Goal: Check status: Check status

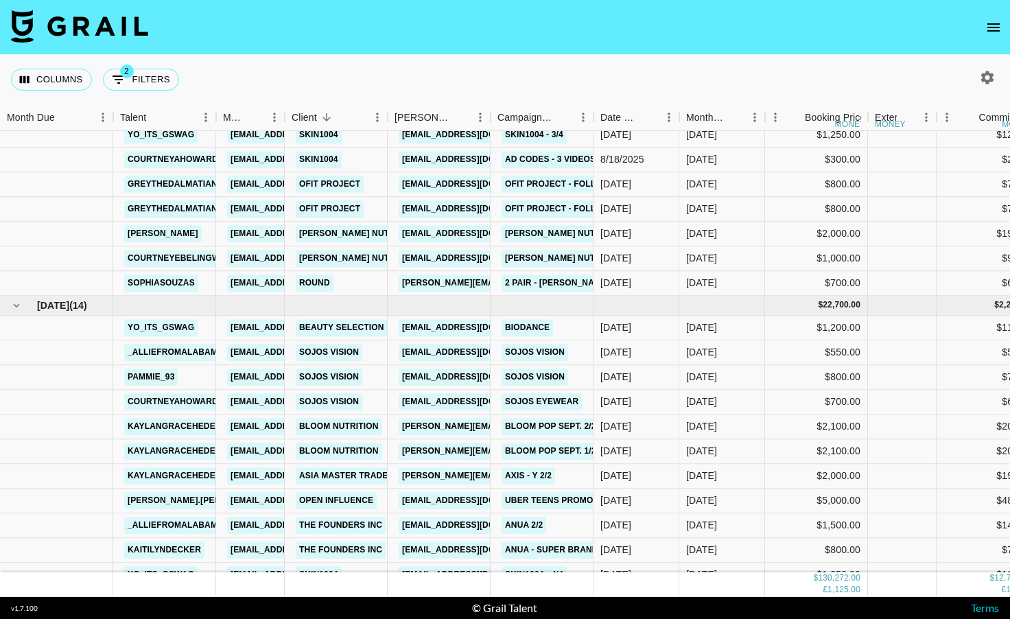
scroll to position [2001, 0]
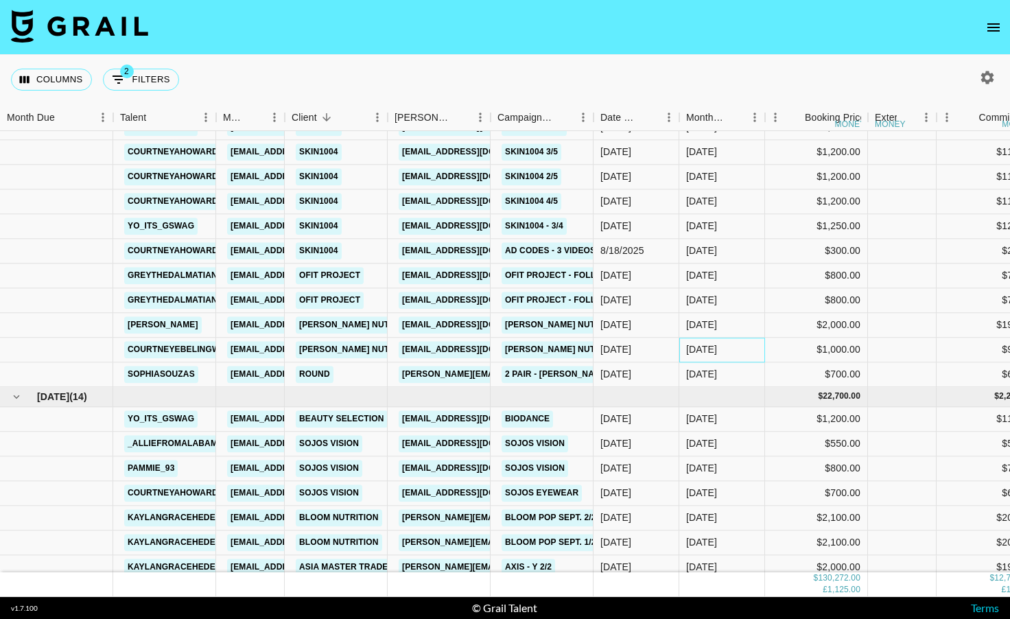
click at [686, 351] on div "[DATE]" at bounding box center [701, 350] width 31 height 14
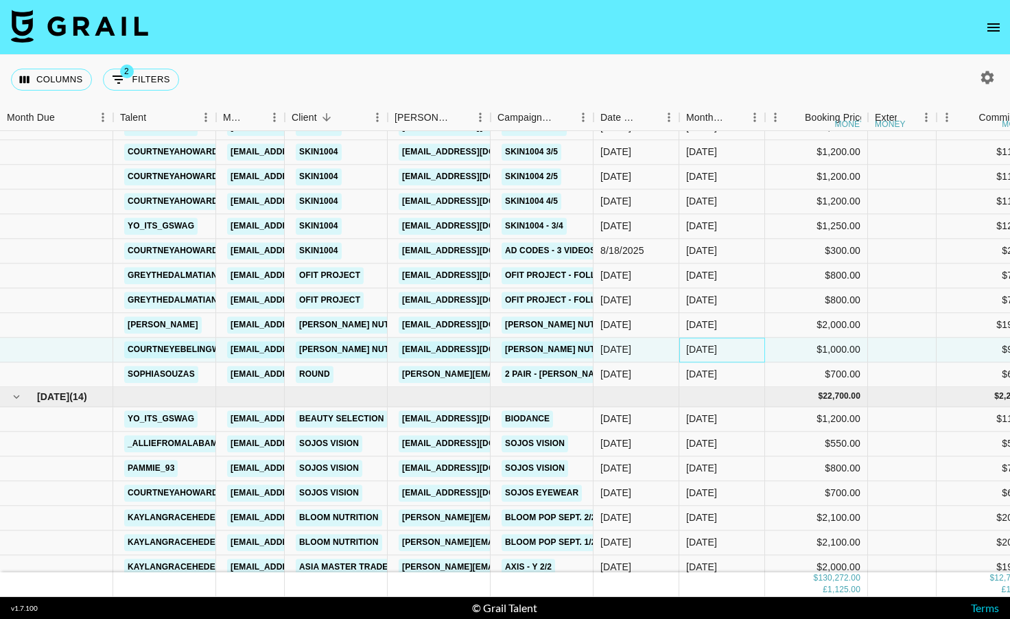
scroll to position [2001, 17]
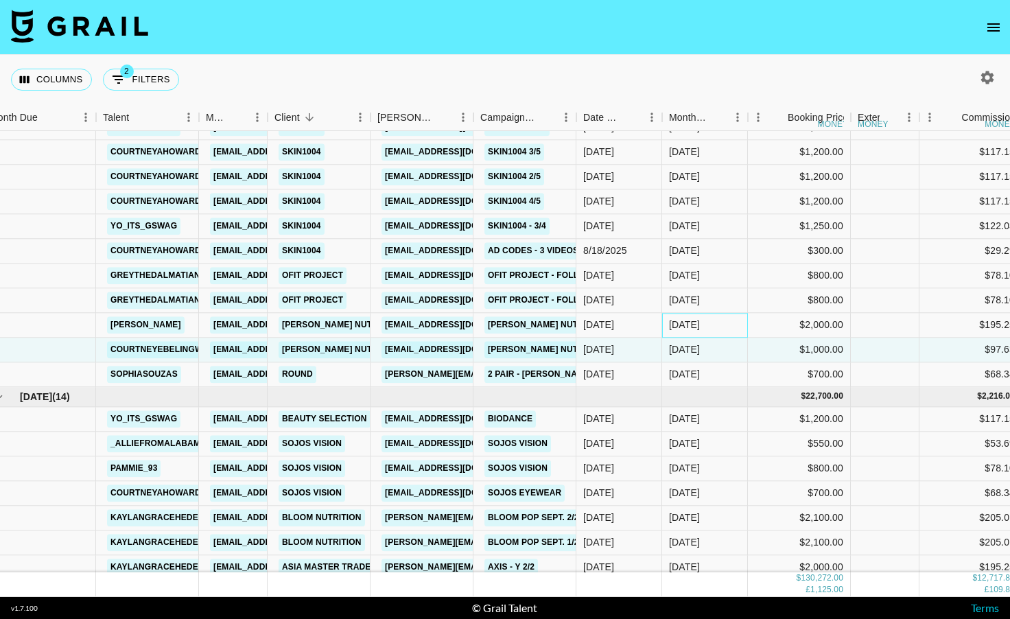
click at [700, 333] on div "[DATE]" at bounding box center [705, 325] width 86 height 25
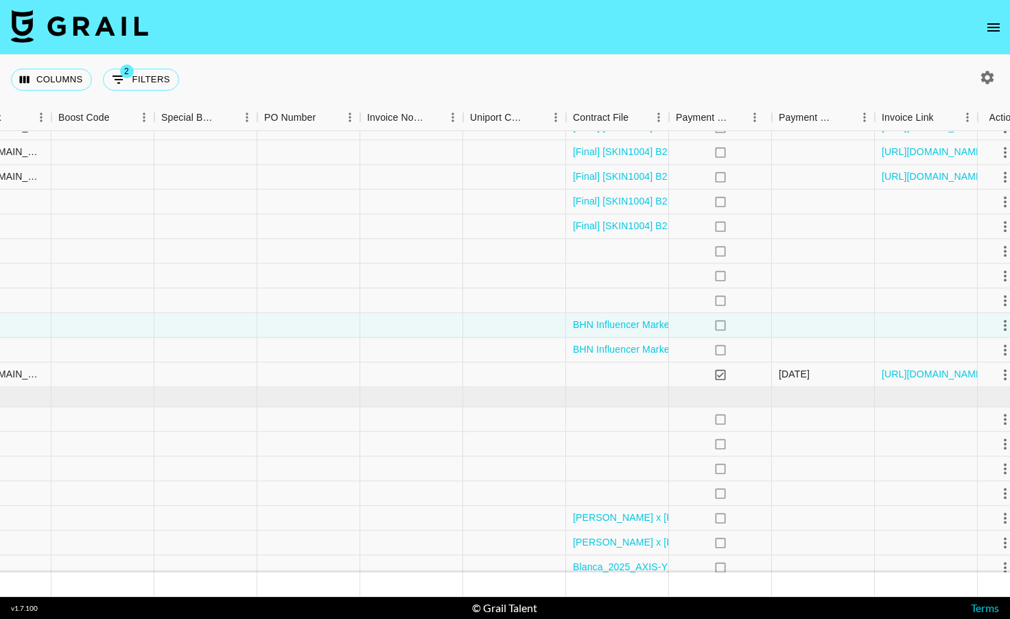
scroll to position [2001, 1217]
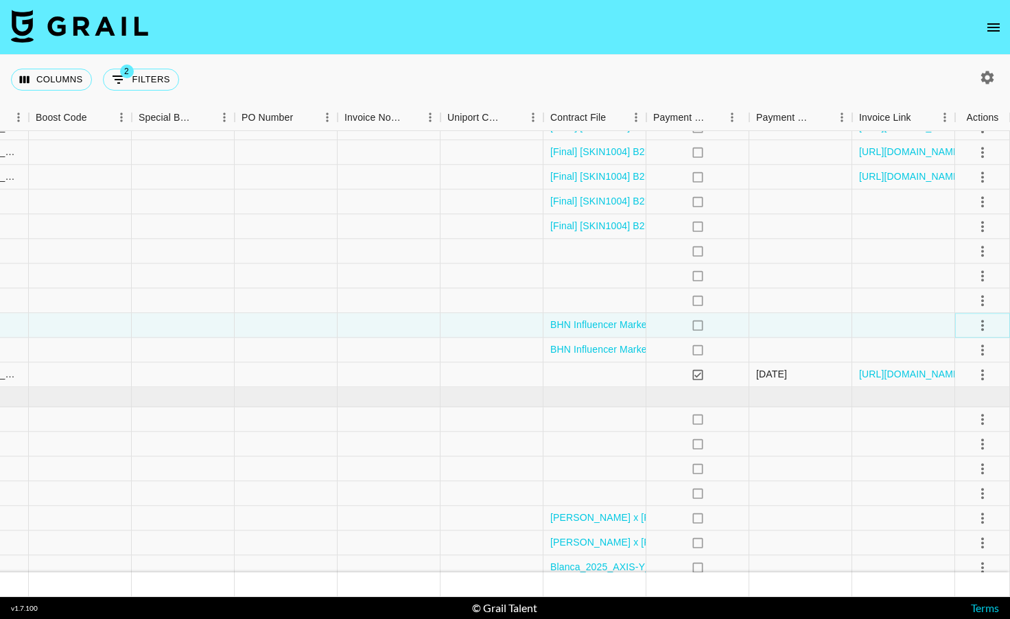
click at [976, 327] on icon "select merge strategy" at bounding box center [982, 325] width 16 height 16
click at [956, 403] on li "Draft Created" at bounding box center [965, 404] width 89 height 25
click at [471, 322] on div at bounding box center [492, 325] width 103 height 25
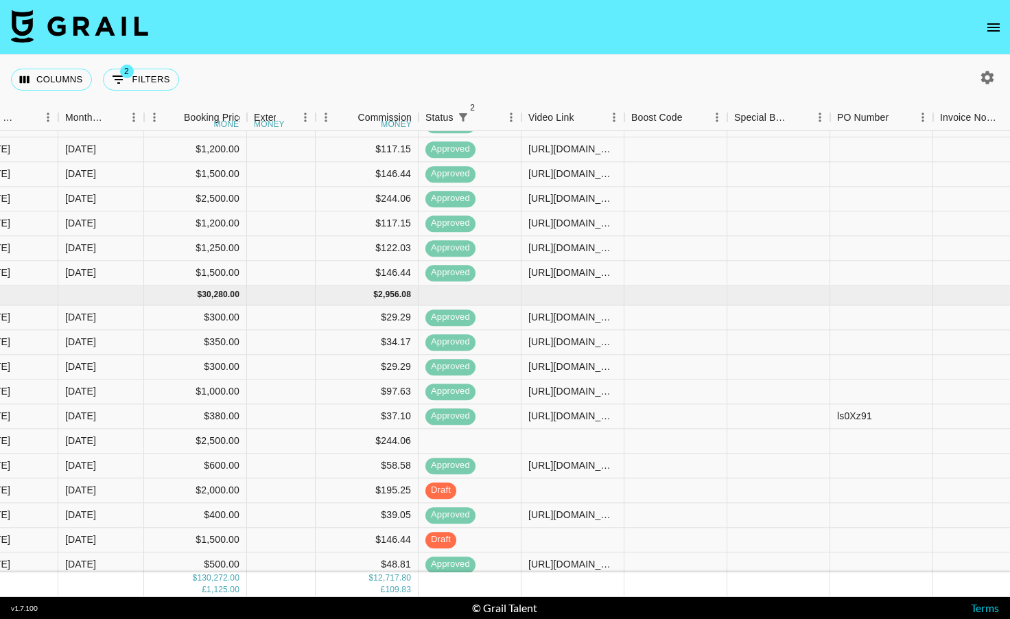
scroll to position [1588, 621]
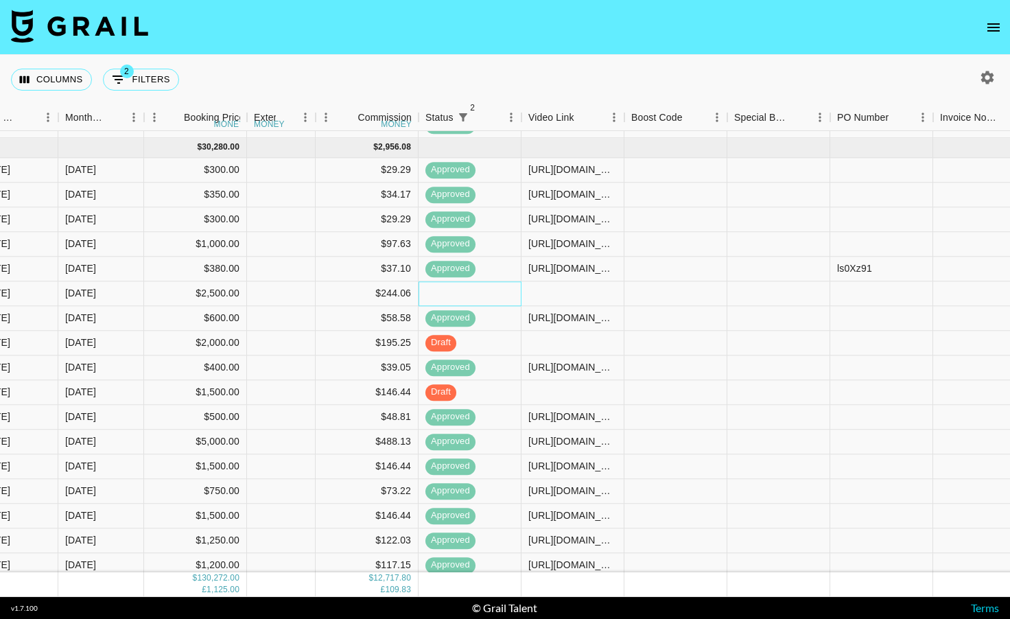
click at [478, 298] on div at bounding box center [470, 293] width 103 height 25
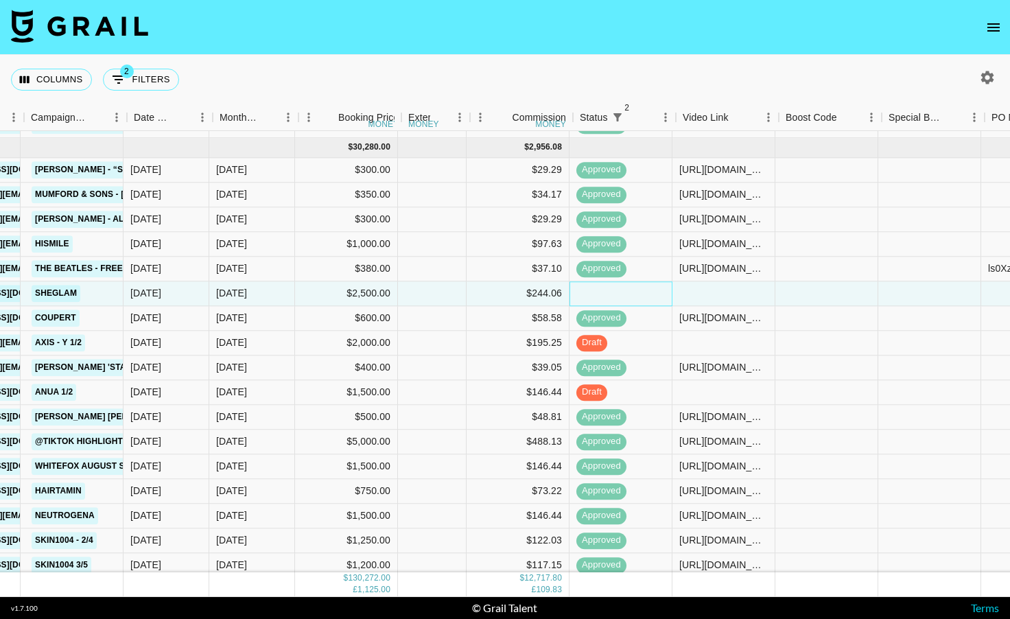
scroll to position [1588, 465]
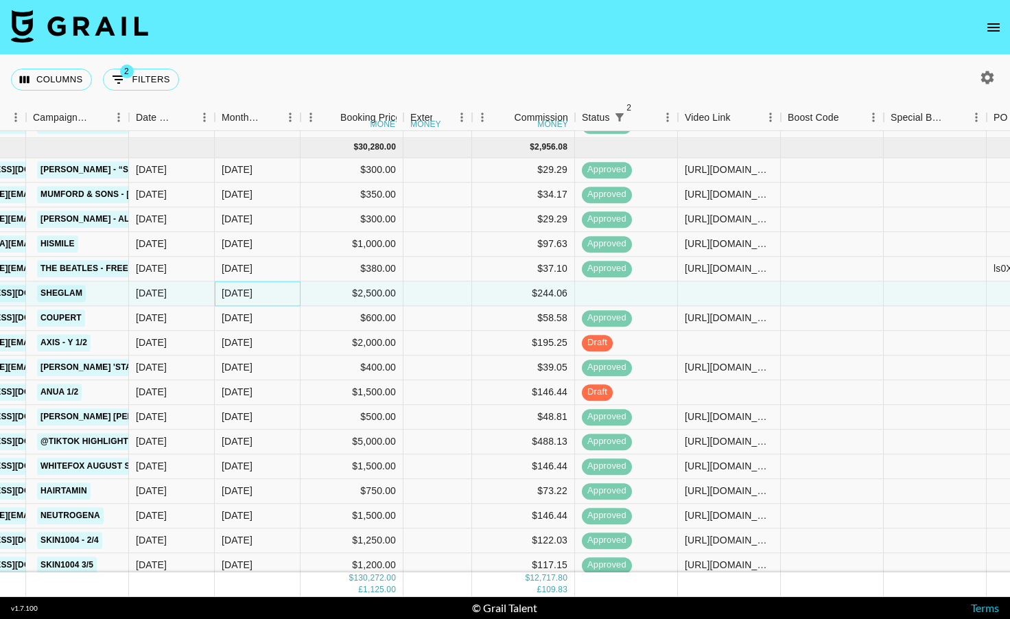
click at [249, 296] on div "[DATE]" at bounding box center [237, 294] width 31 height 14
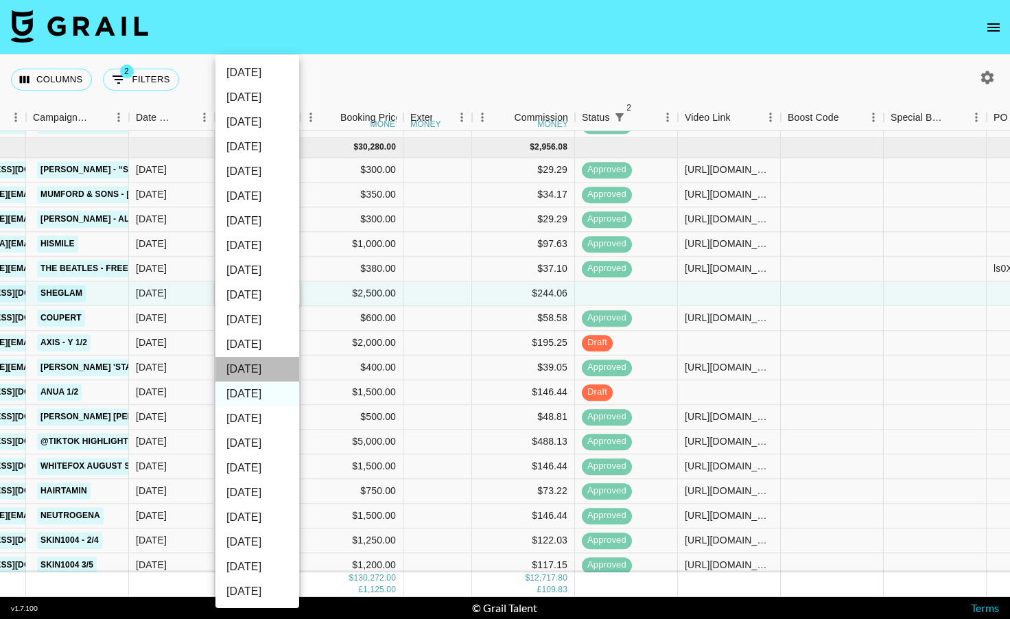
click at [250, 371] on li "[DATE]" at bounding box center [257, 369] width 84 height 25
type input "[DATE]"
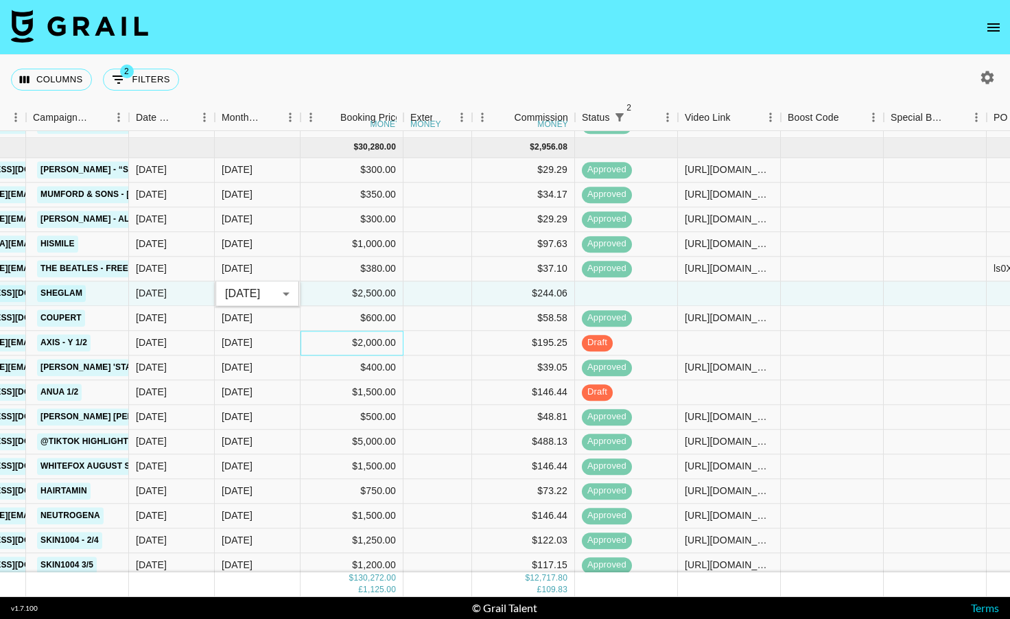
click at [301, 333] on div "$2,000.00" at bounding box center [352, 343] width 103 height 25
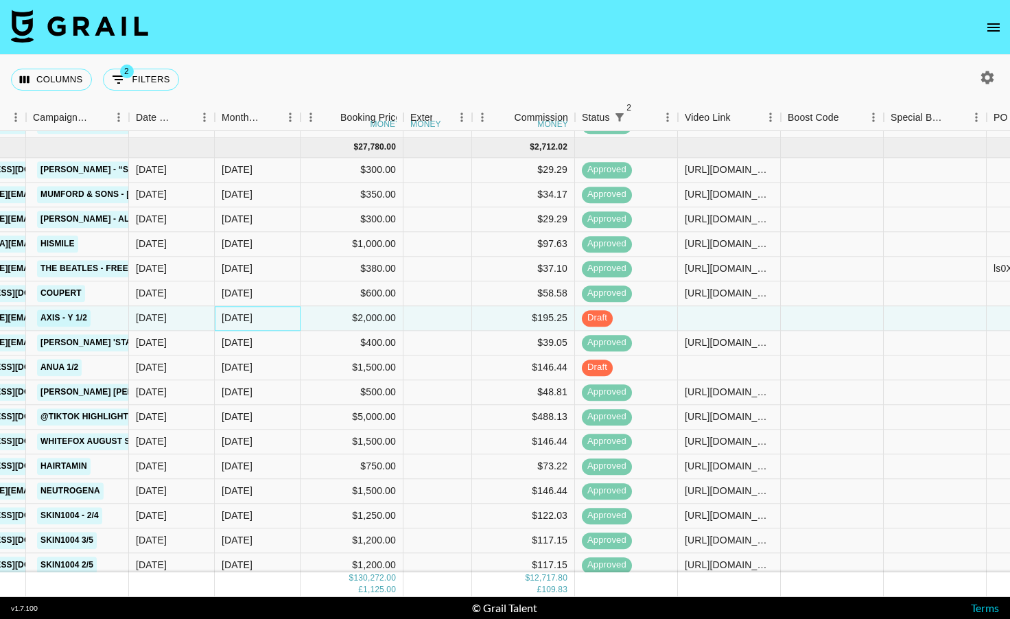
click at [263, 318] on div "[DATE]" at bounding box center [258, 318] width 86 height 25
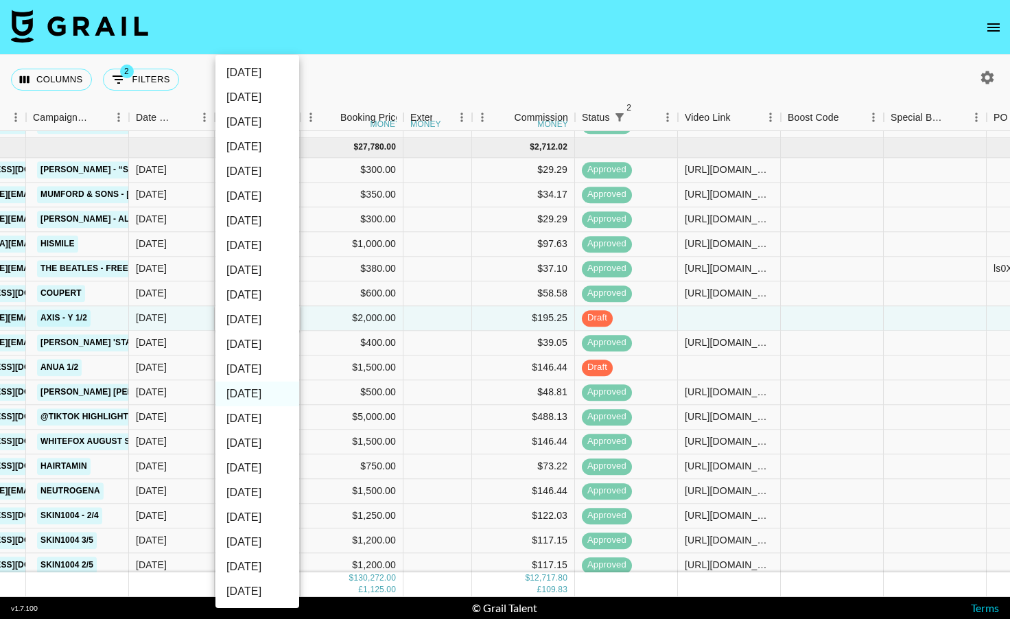
click at [250, 366] on li "[DATE]" at bounding box center [257, 369] width 84 height 25
type input "[DATE]"
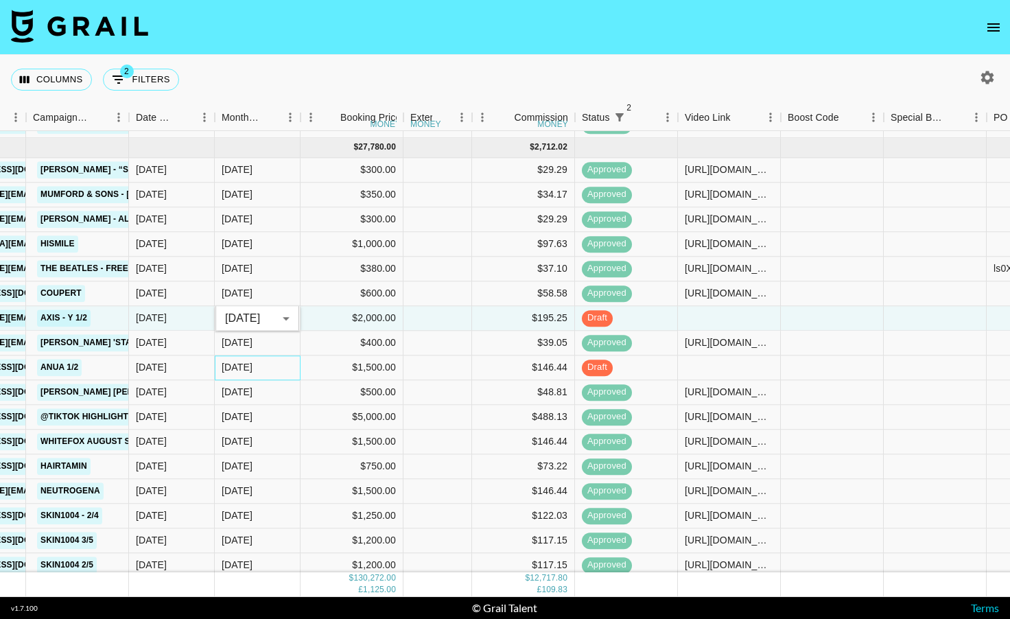
click at [257, 365] on div "[DATE]" at bounding box center [258, 367] width 86 height 25
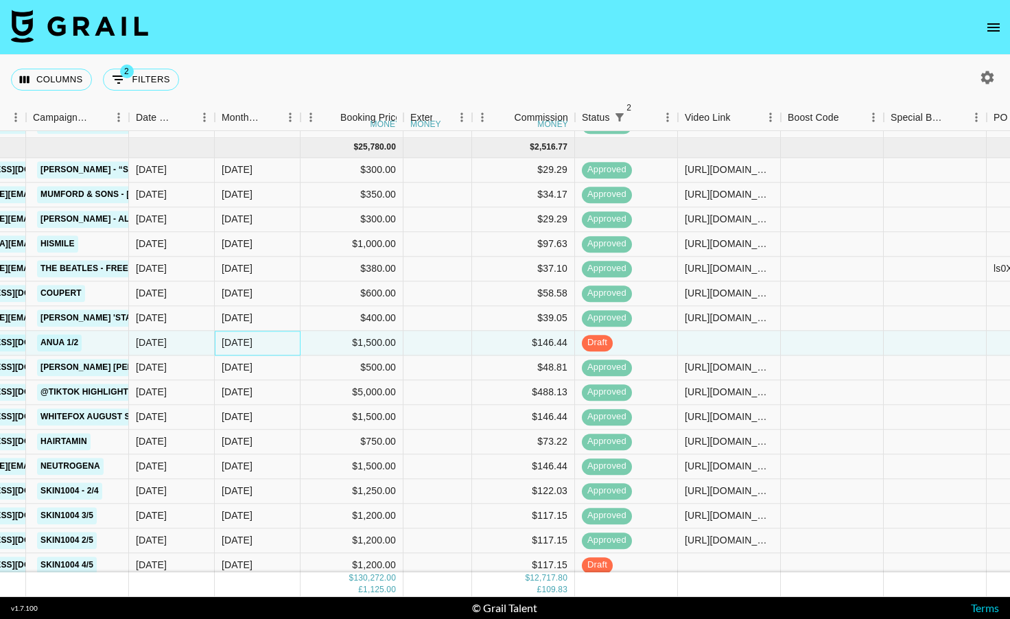
click at [256, 347] on div "[DATE]" at bounding box center [258, 343] width 86 height 25
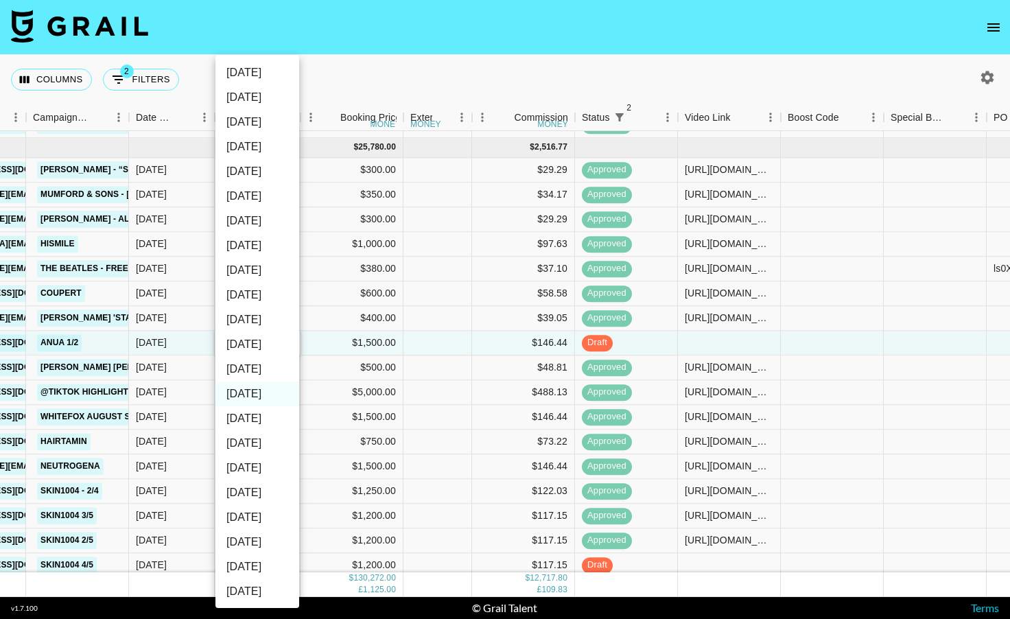
click at [254, 373] on li "[DATE]" at bounding box center [257, 369] width 84 height 25
type input "[DATE]"
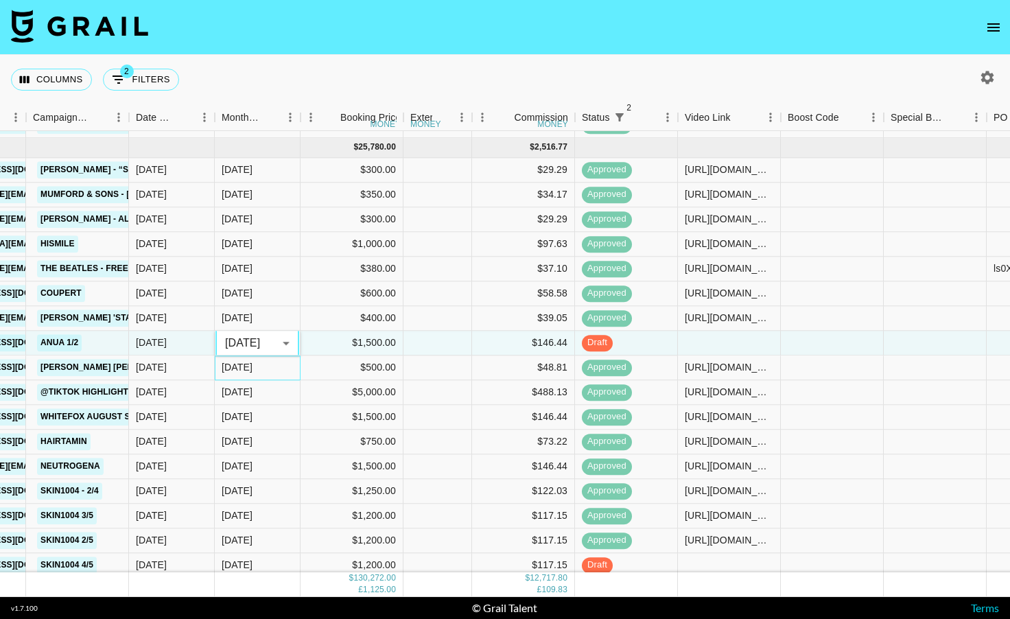
click at [256, 369] on div "[DATE]" at bounding box center [258, 367] width 86 height 25
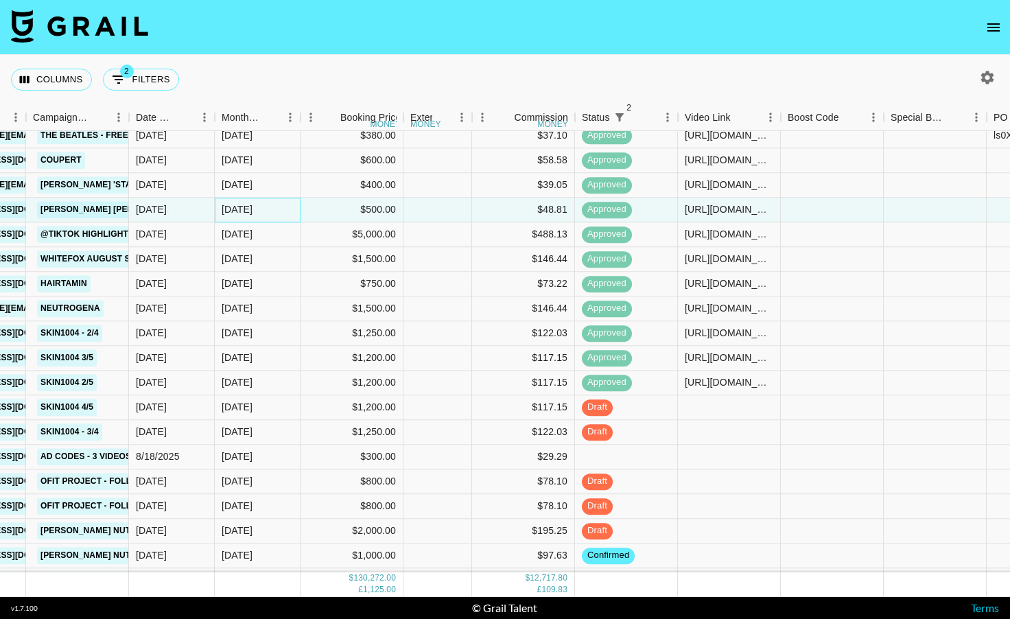
scroll to position [1736, 465]
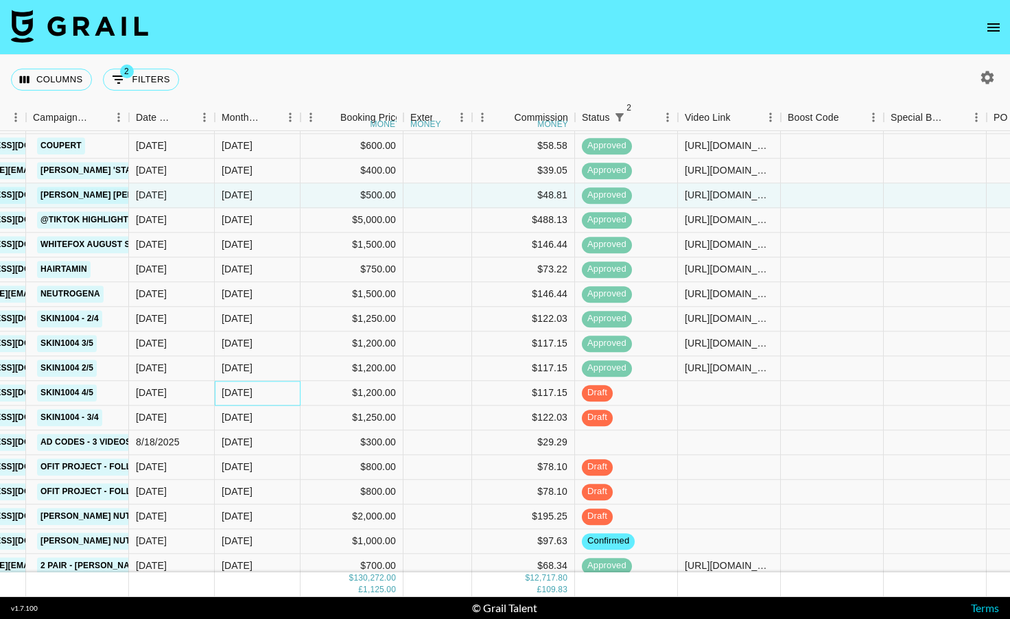
click at [251, 399] on div "[DATE]" at bounding box center [237, 393] width 31 height 14
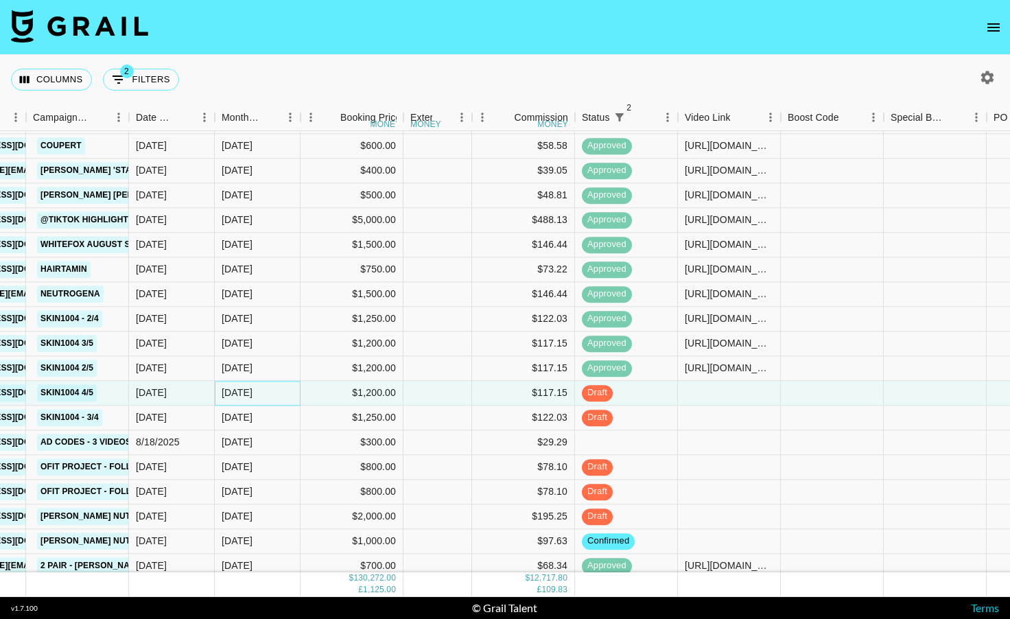
click at [251, 399] on div "[DATE]" at bounding box center [237, 393] width 31 height 14
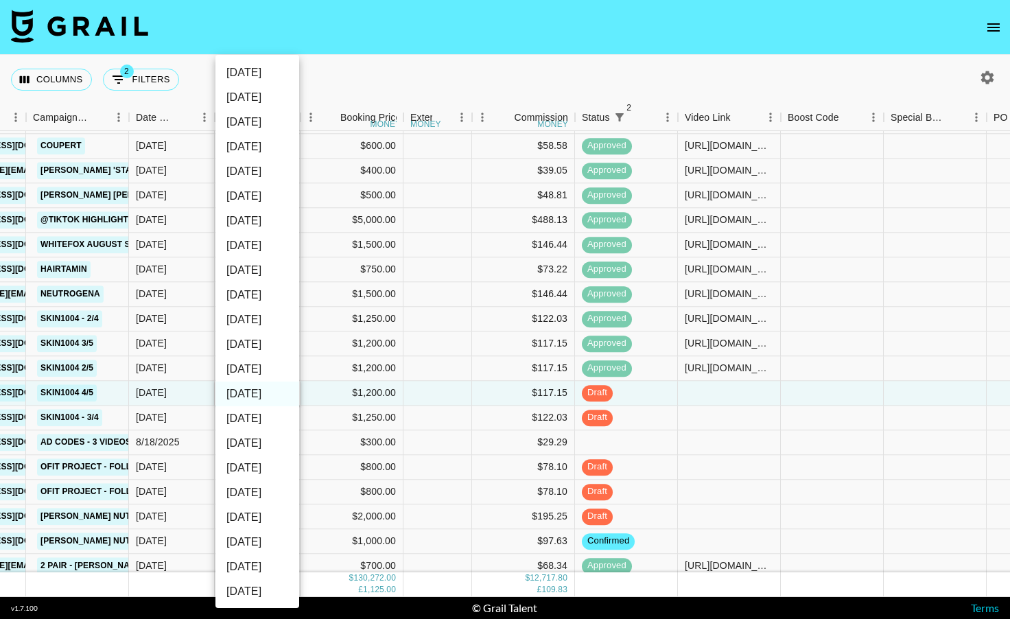
click at [248, 373] on li "[DATE]" at bounding box center [257, 369] width 84 height 25
type input "[DATE]"
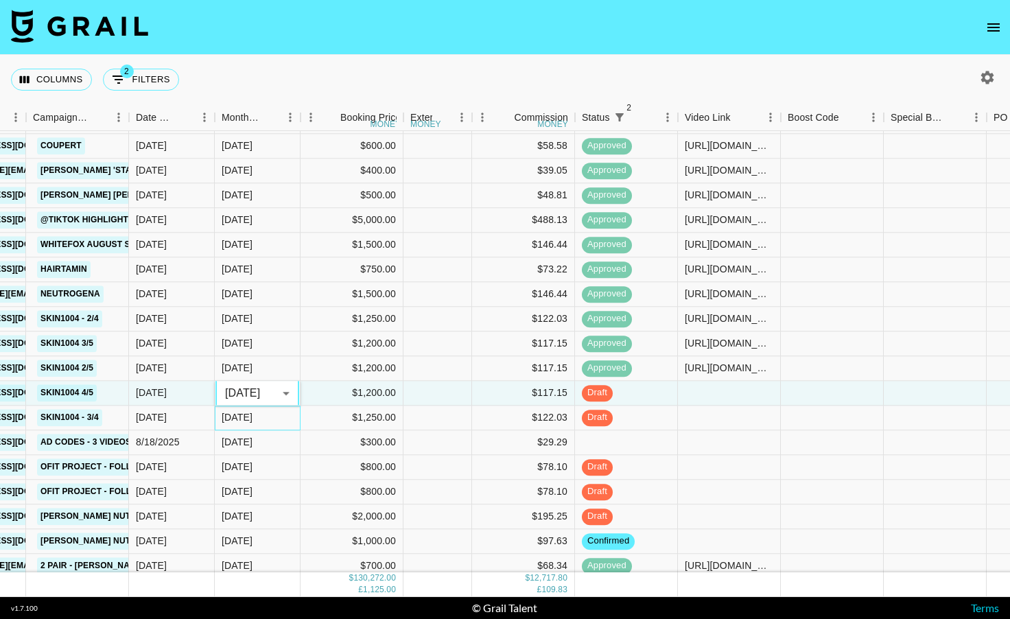
click at [248, 419] on div "[DATE]" at bounding box center [237, 418] width 31 height 14
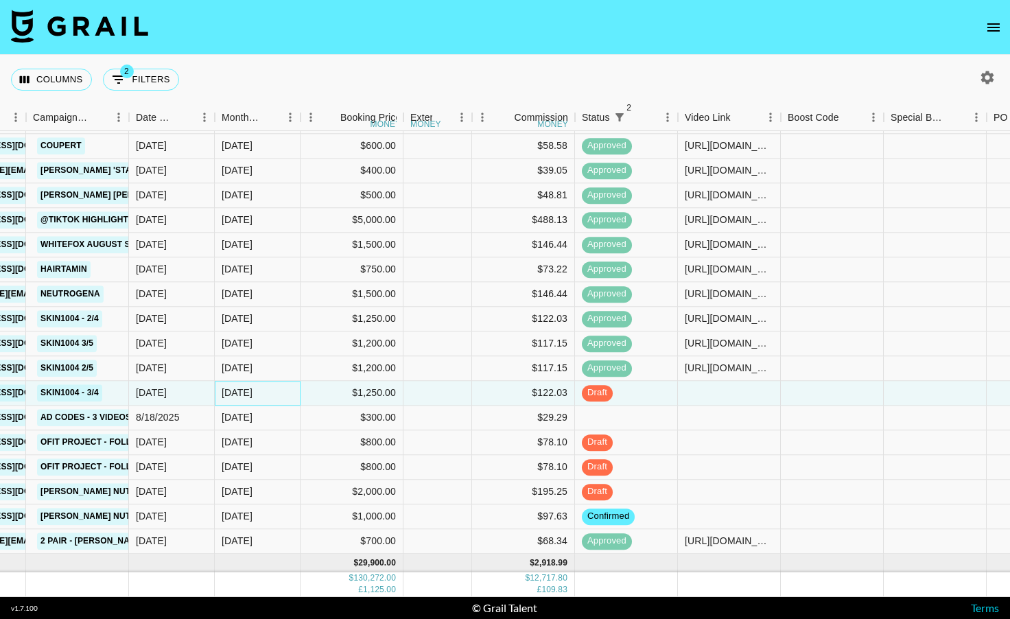
click at [251, 391] on div "[DATE]" at bounding box center [237, 393] width 31 height 14
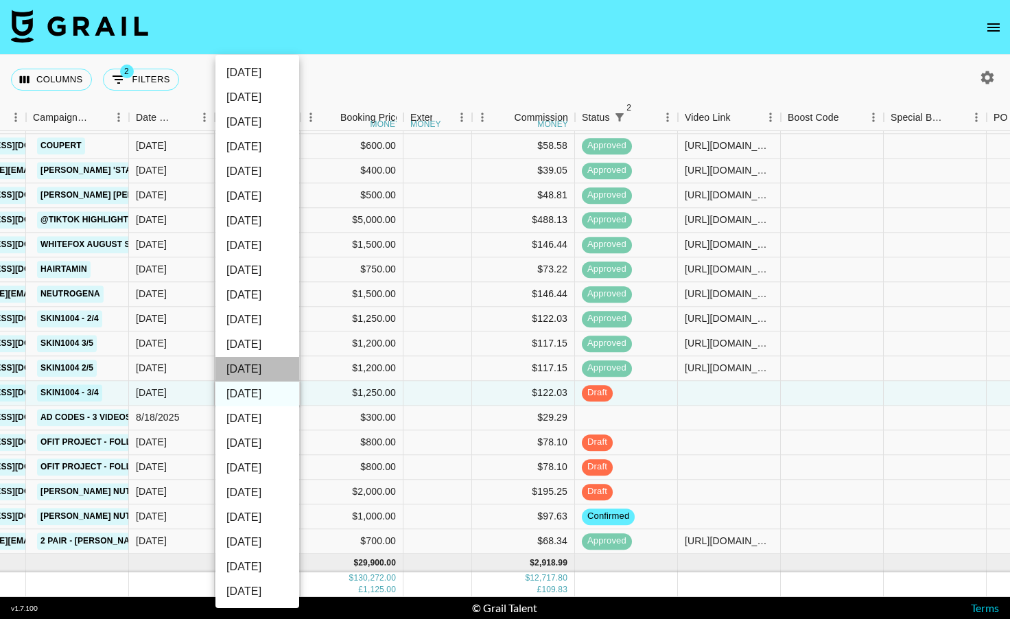
click at [253, 375] on li "[DATE]" at bounding box center [257, 369] width 84 height 25
type input "[DATE]"
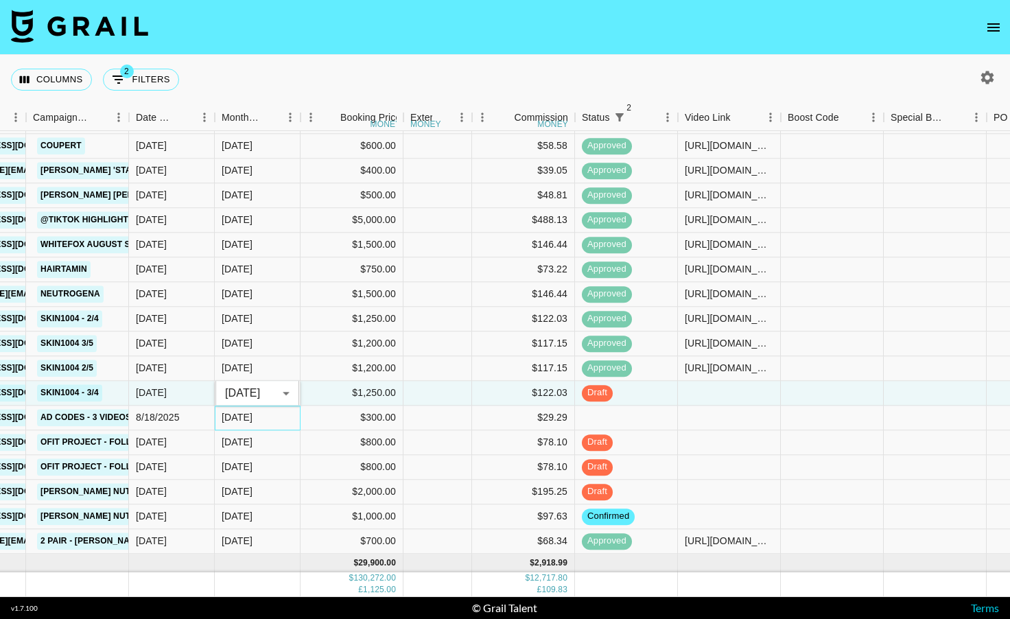
click at [250, 421] on div "[DATE]" at bounding box center [237, 418] width 31 height 14
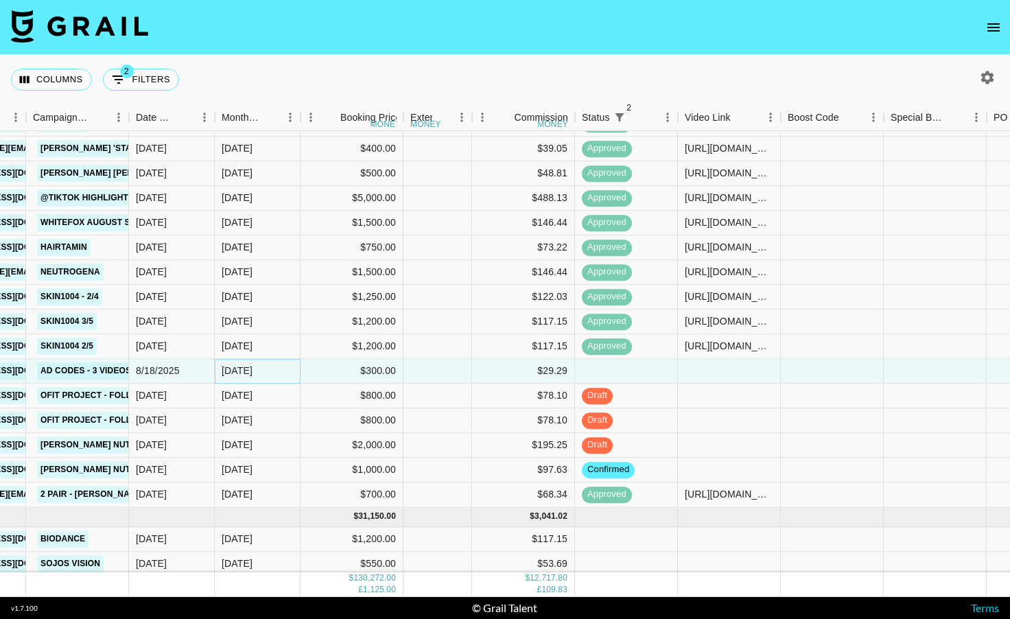
scroll to position [1759, 465]
click at [253, 370] on div "[DATE]" at bounding box center [237, 371] width 31 height 14
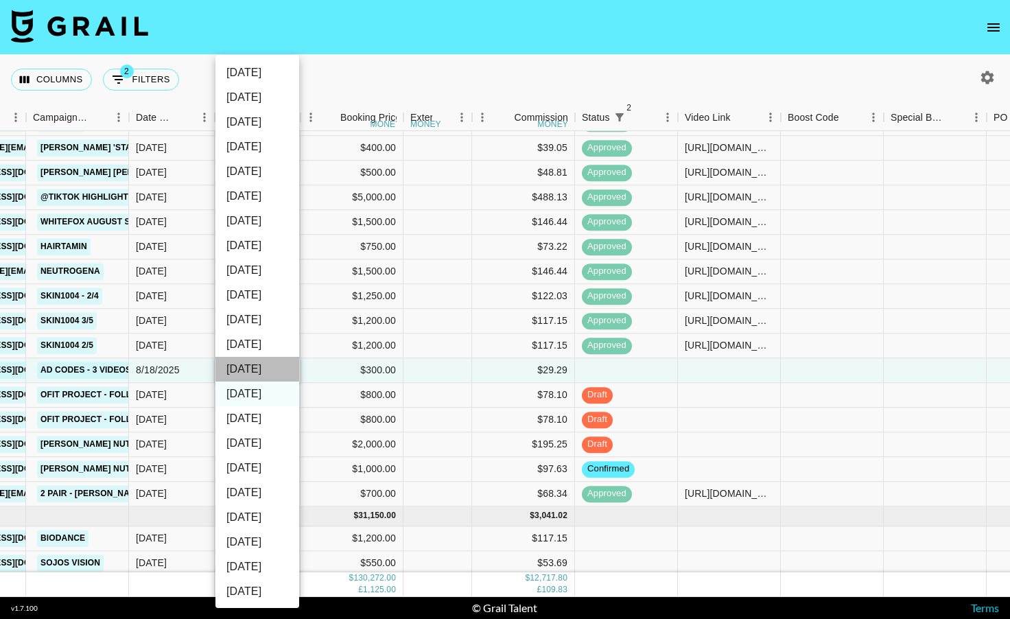
click at [253, 371] on li "[DATE]" at bounding box center [257, 369] width 84 height 25
type input "[DATE]"
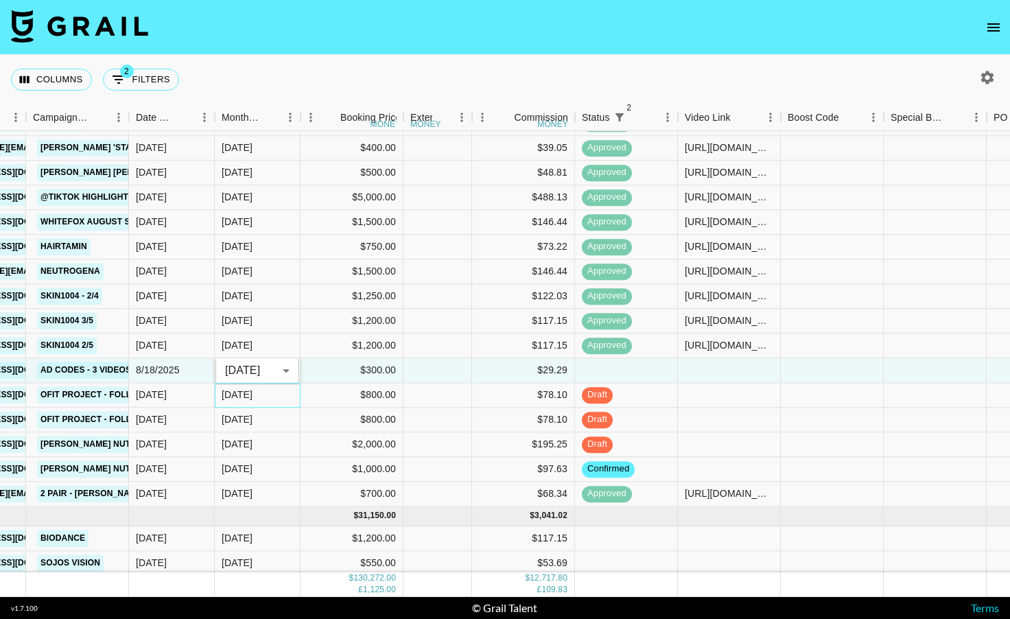
click at [253, 387] on div "[DATE]" at bounding box center [258, 395] width 86 height 25
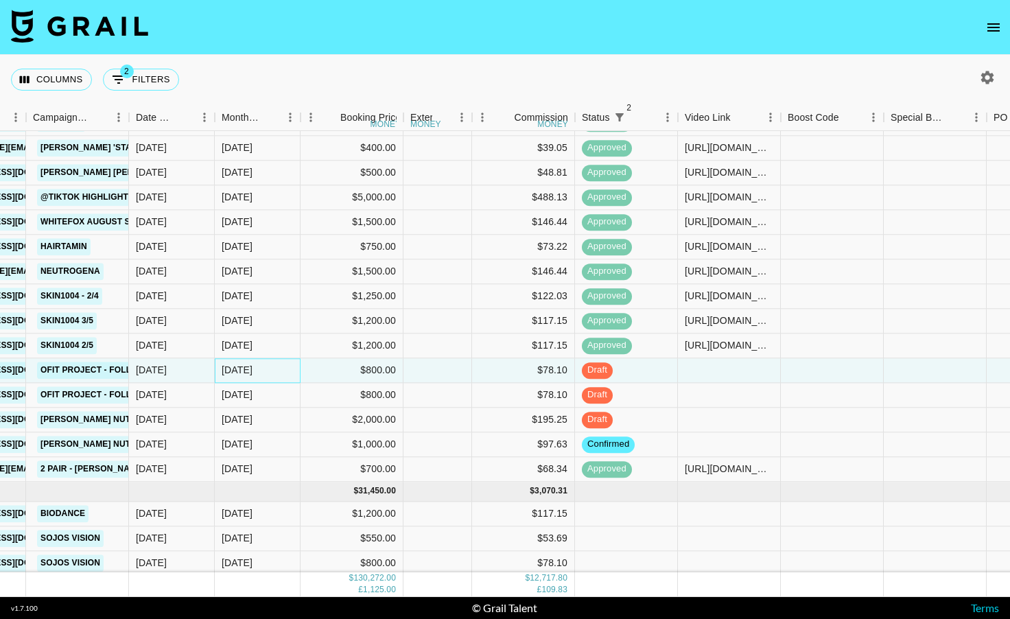
click at [253, 370] on div "[DATE]" at bounding box center [237, 371] width 31 height 14
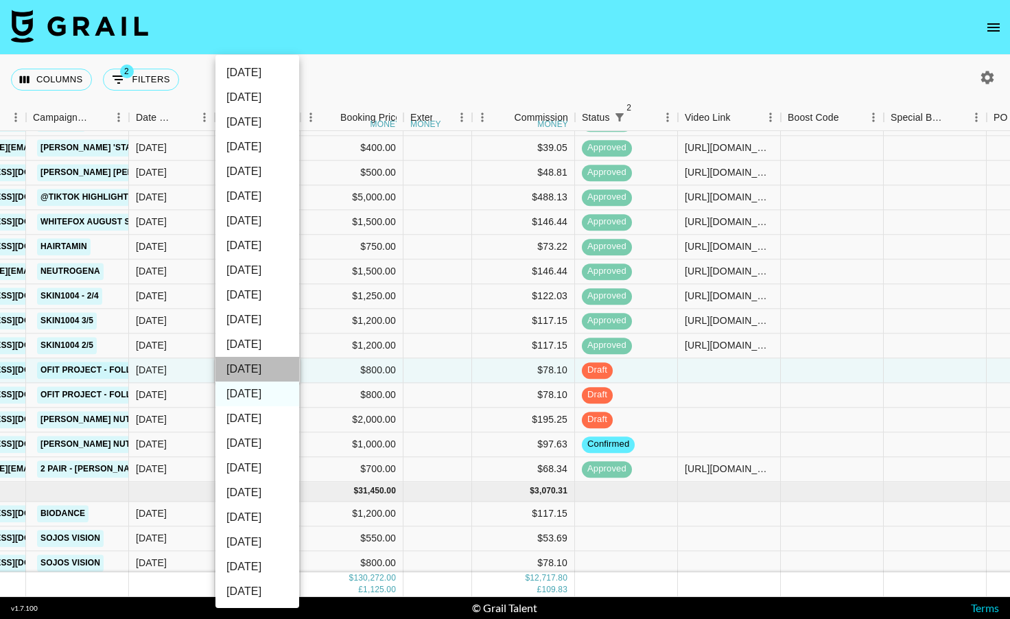
click at [255, 369] on li "[DATE]" at bounding box center [257, 369] width 84 height 25
type input "[DATE]"
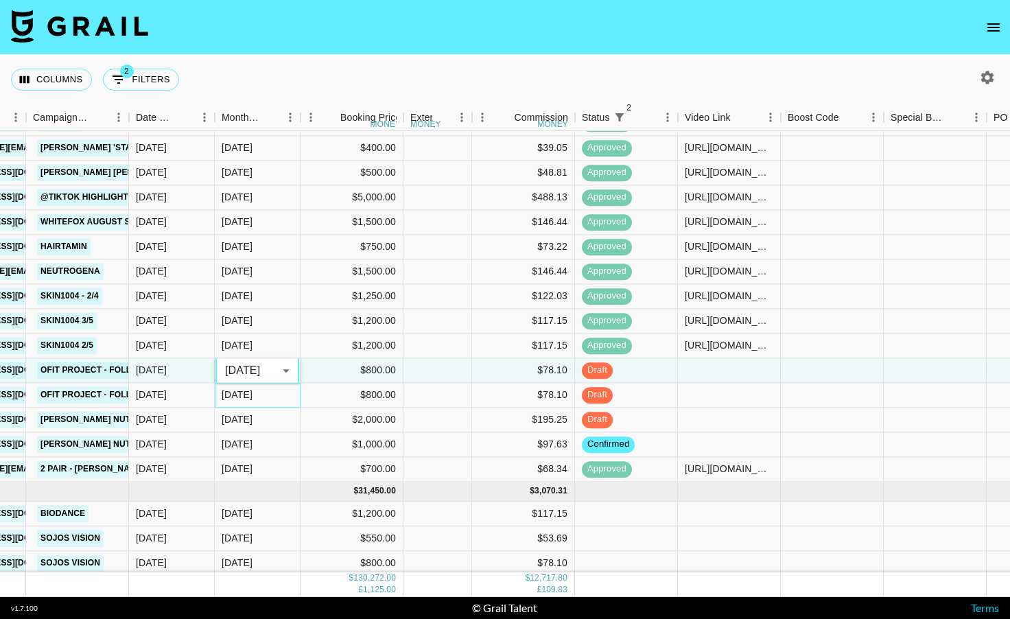
click at [255, 388] on div "[DATE]" at bounding box center [258, 395] width 86 height 25
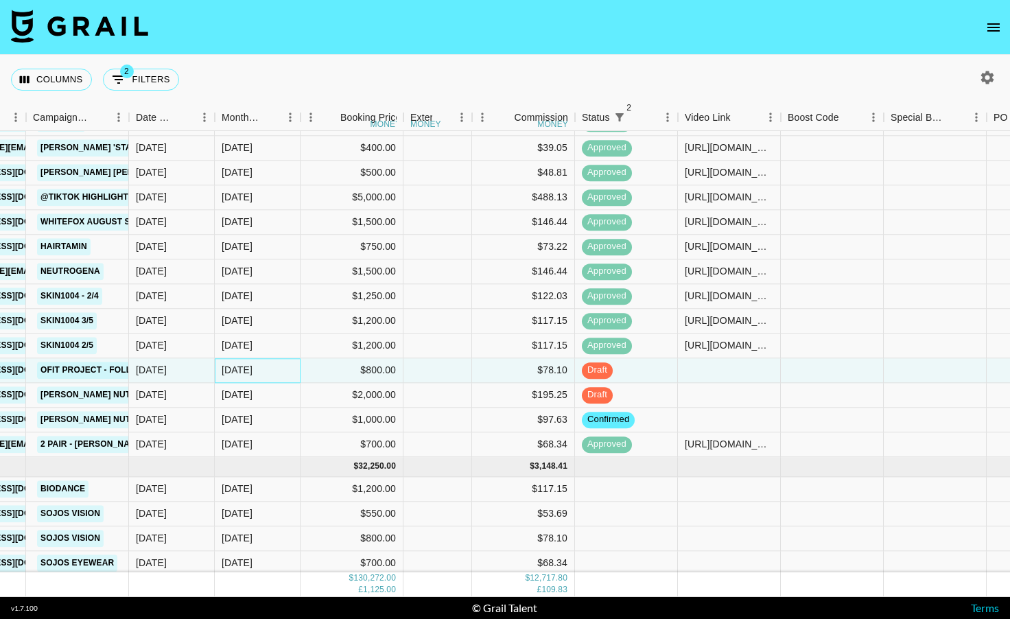
click at [259, 364] on div "[DATE]" at bounding box center [258, 370] width 86 height 25
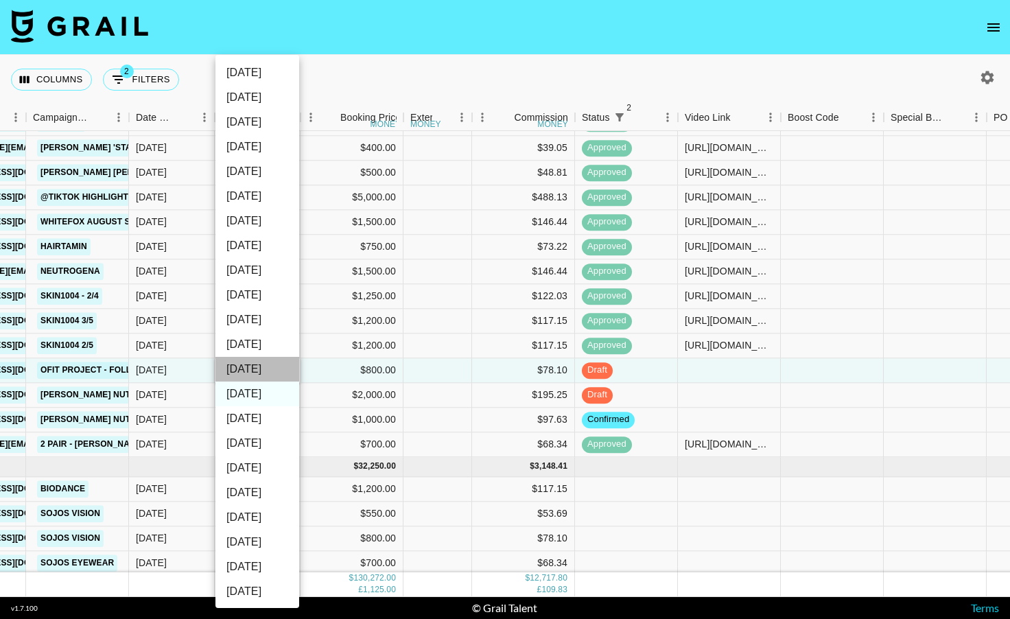
click at [258, 370] on li "[DATE]" at bounding box center [257, 369] width 84 height 25
type input "[DATE]"
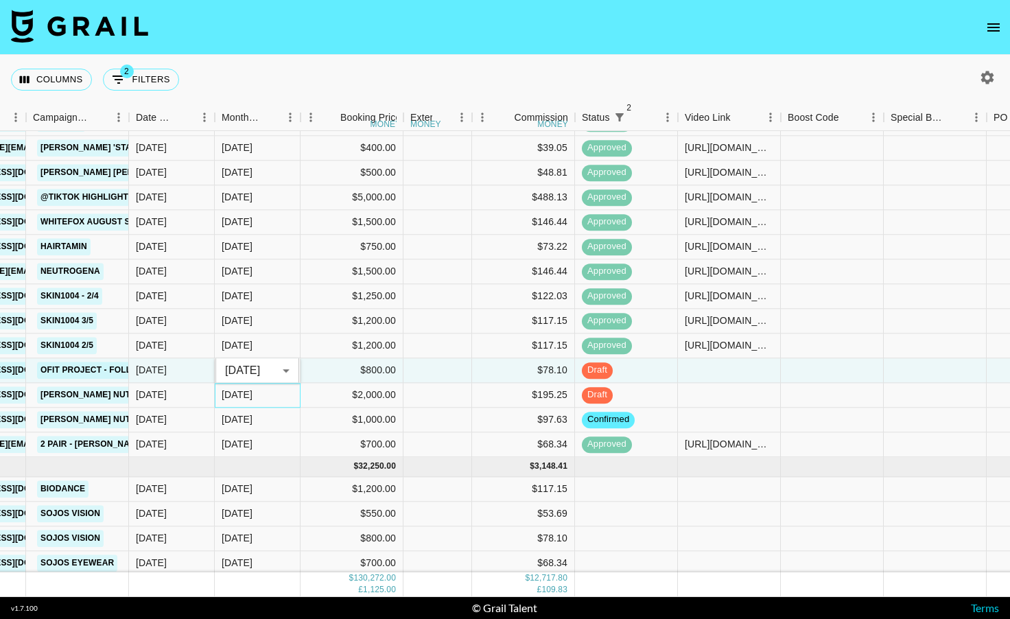
click at [256, 384] on div "[DATE]" at bounding box center [258, 395] width 86 height 25
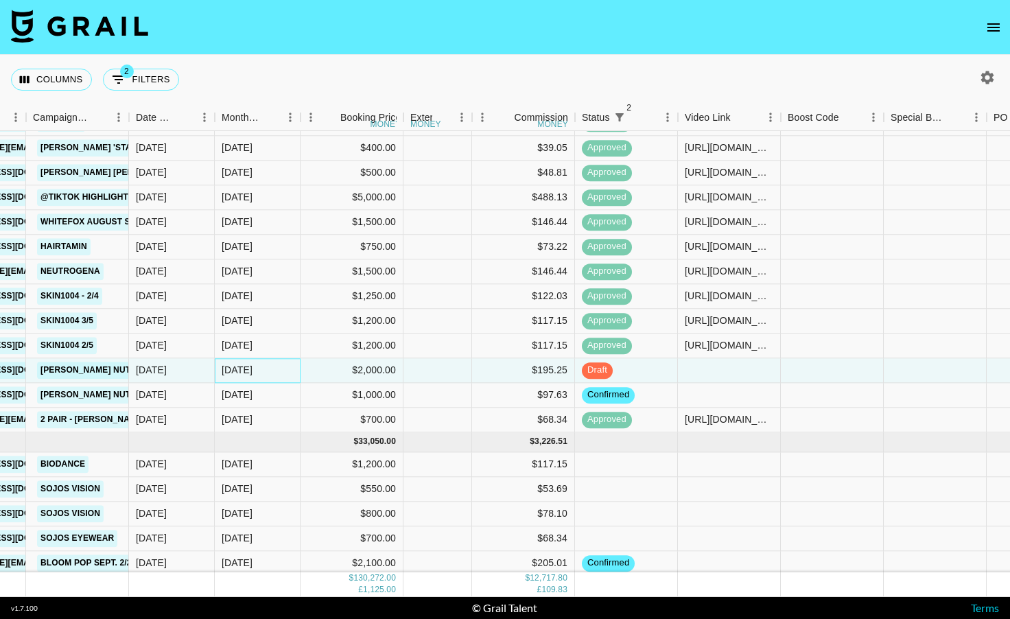
click at [257, 371] on div "[DATE]" at bounding box center [258, 370] width 86 height 25
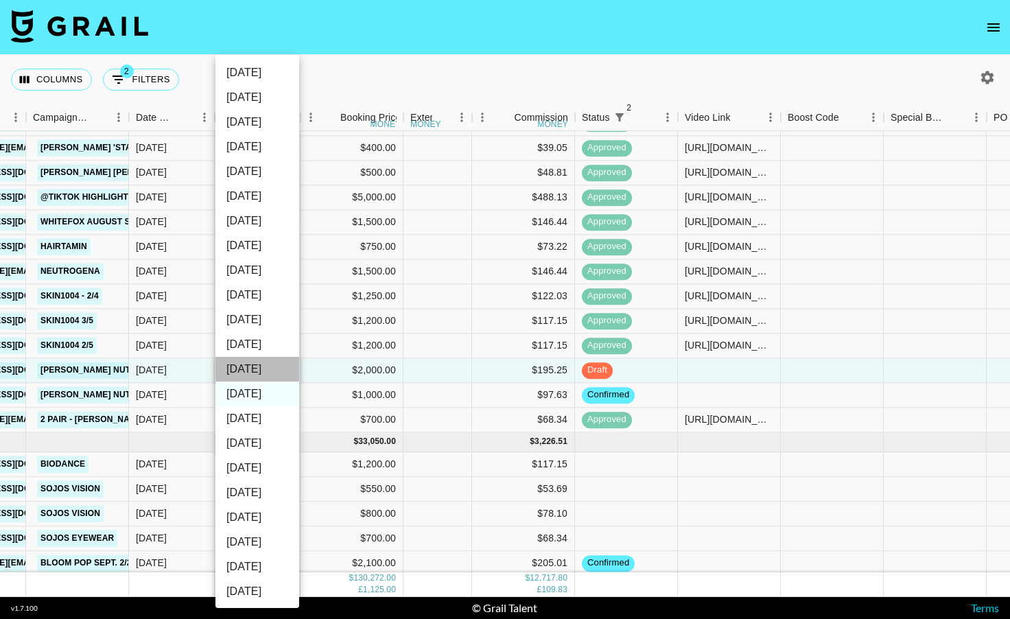
click at [257, 364] on li "[DATE]" at bounding box center [257, 369] width 84 height 25
type input "[DATE]"
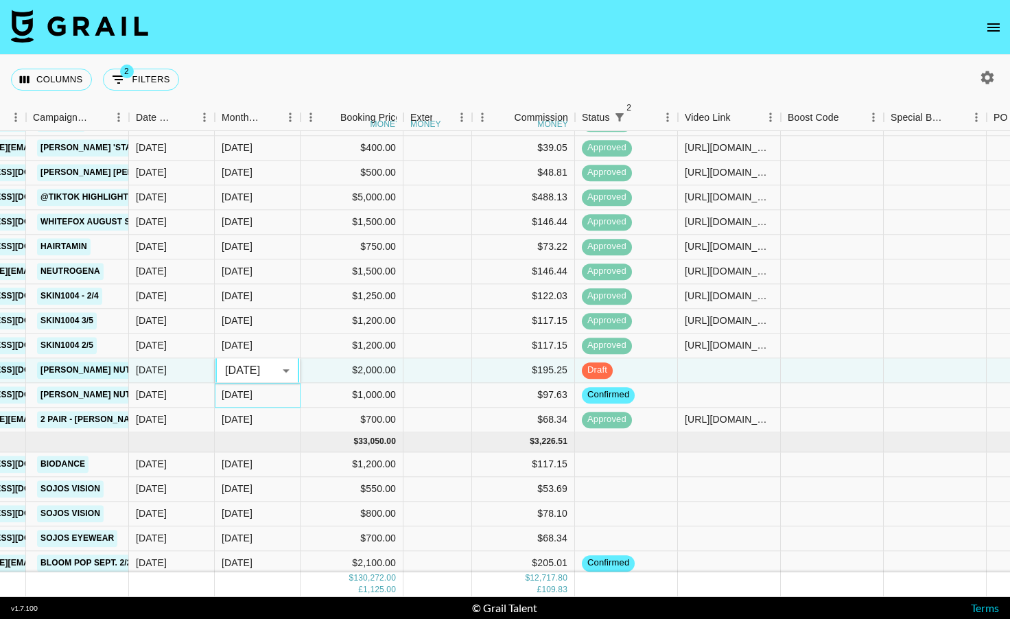
click at [257, 388] on div "[DATE]" at bounding box center [258, 395] width 86 height 25
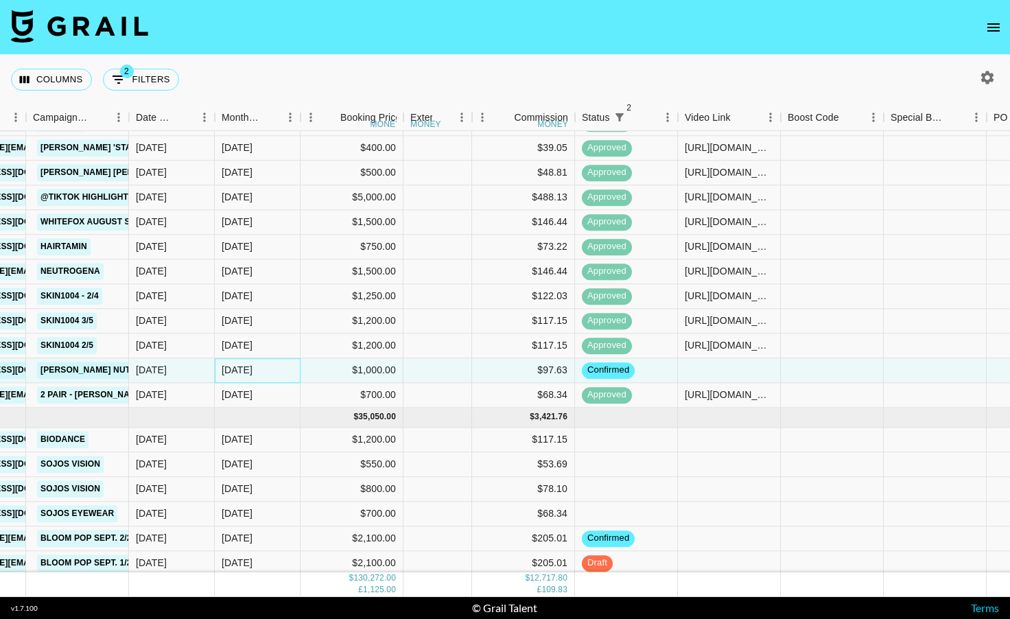
click at [258, 373] on div "[DATE]" at bounding box center [258, 370] width 86 height 25
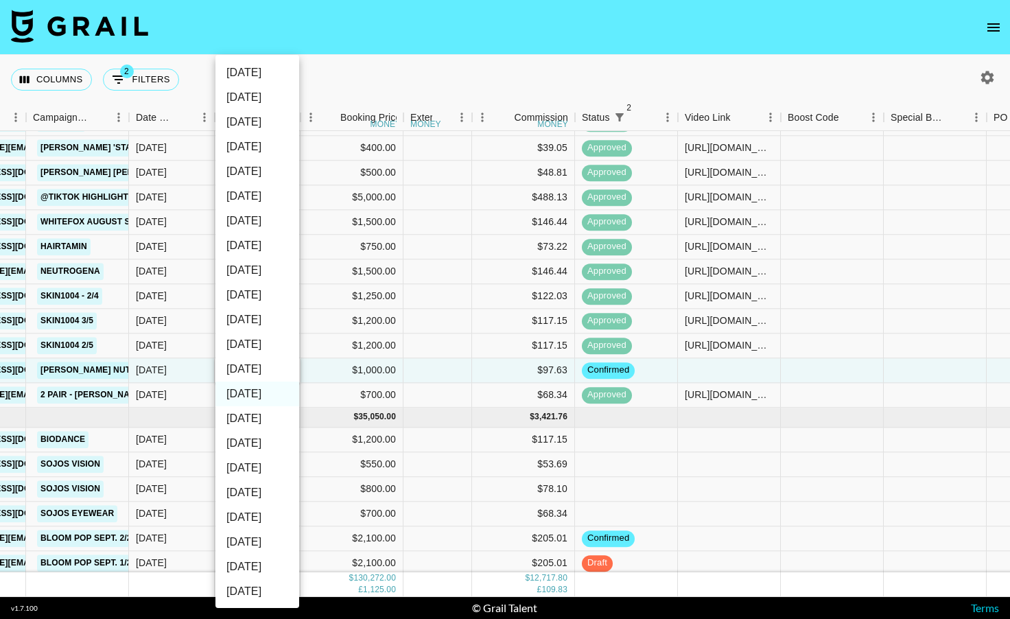
click at [258, 371] on li "[DATE]" at bounding box center [257, 369] width 84 height 25
type input "[DATE]"
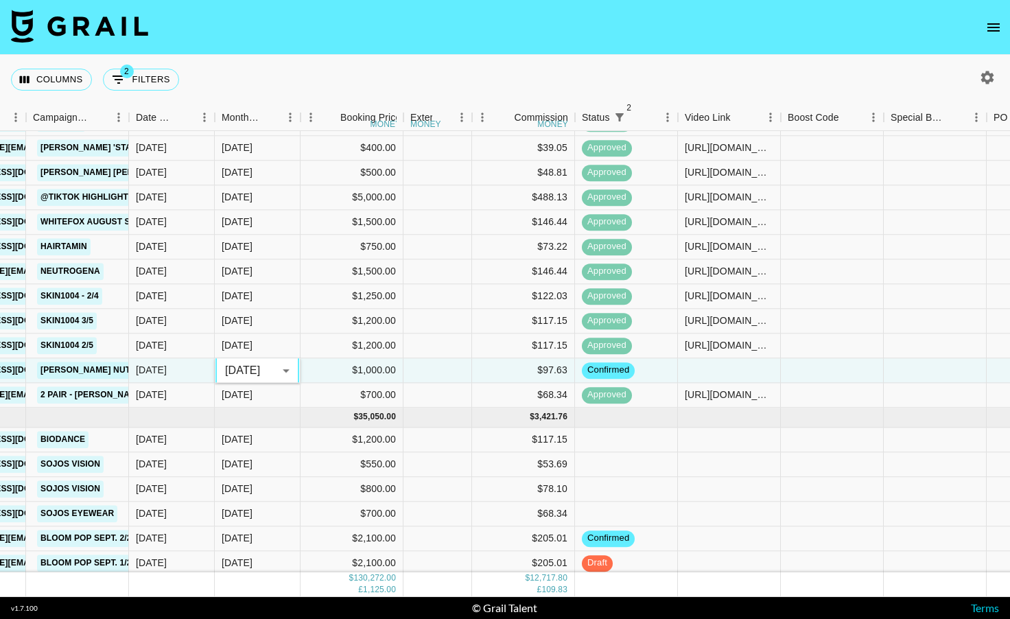
click at [257, 381] on body "Columns 2 Filters + Booking Month Due Talent Manager Client [PERSON_NAME] Campa…" at bounding box center [505, 309] width 1010 height 619
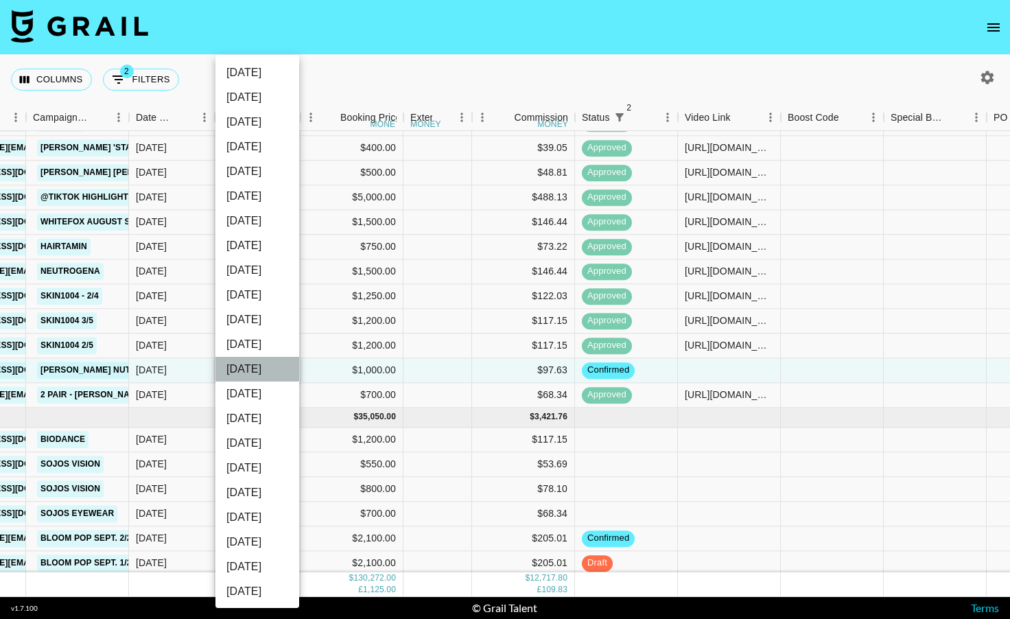
click at [259, 374] on li "[DATE]" at bounding box center [257, 369] width 84 height 25
click at [272, 365] on li "[DATE]" at bounding box center [257, 369] width 84 height 25
click at [340, 377] on div at bounding box center [505, 309] width 1010 height 619
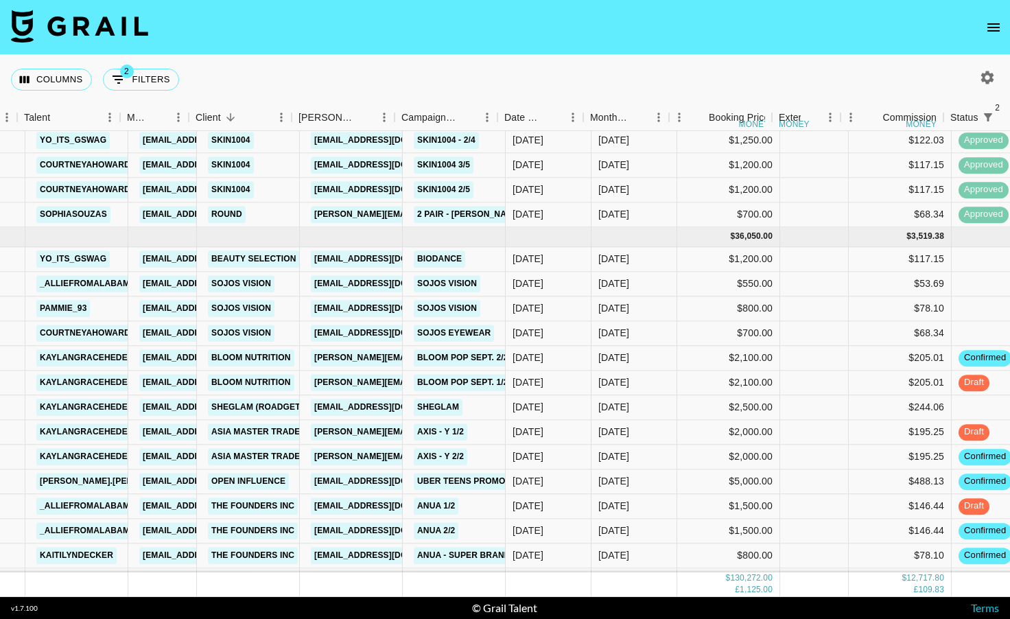
scroll to position [1914, 97]
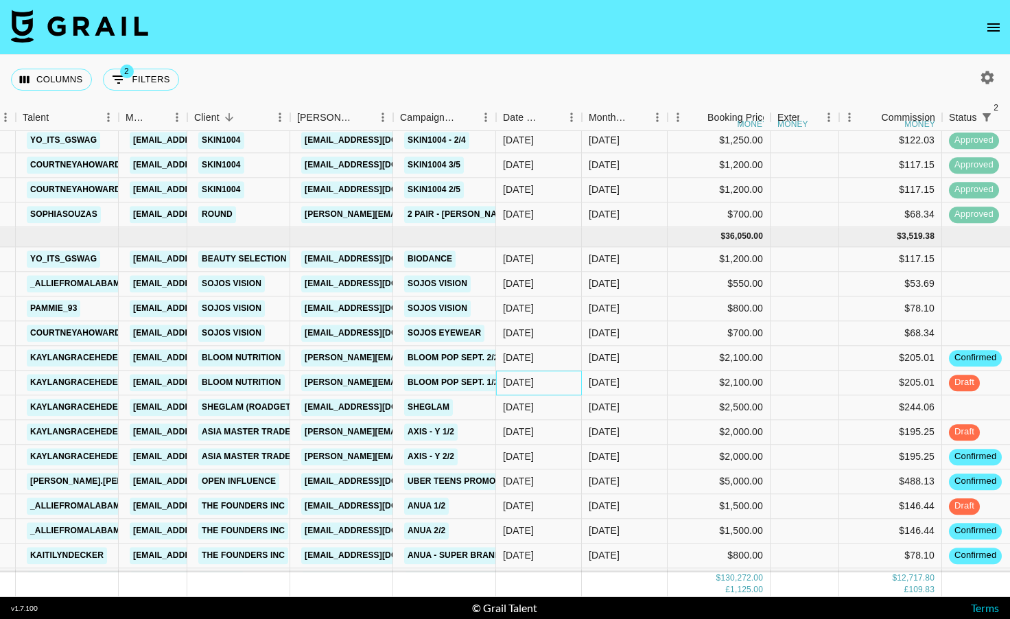
click at [559, 381] on div "[DATE]" at bounding box center [539, 383] width 86 height 25
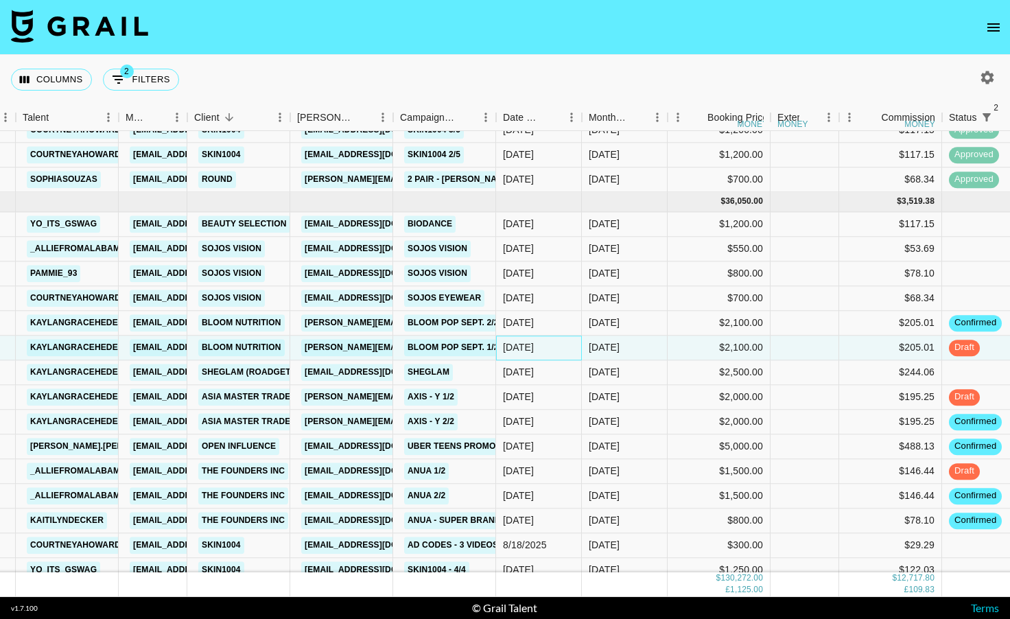
scroll to position [1954, 97]
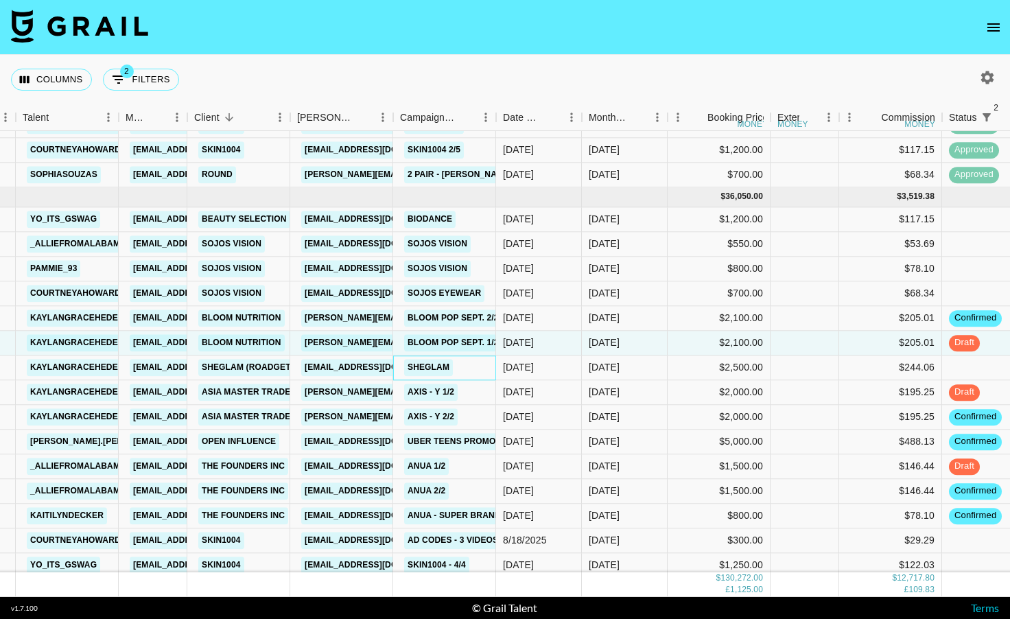
click at [468, 371] on div "SHEGLAM" at bounding box center [444, 367] width 103 height 25
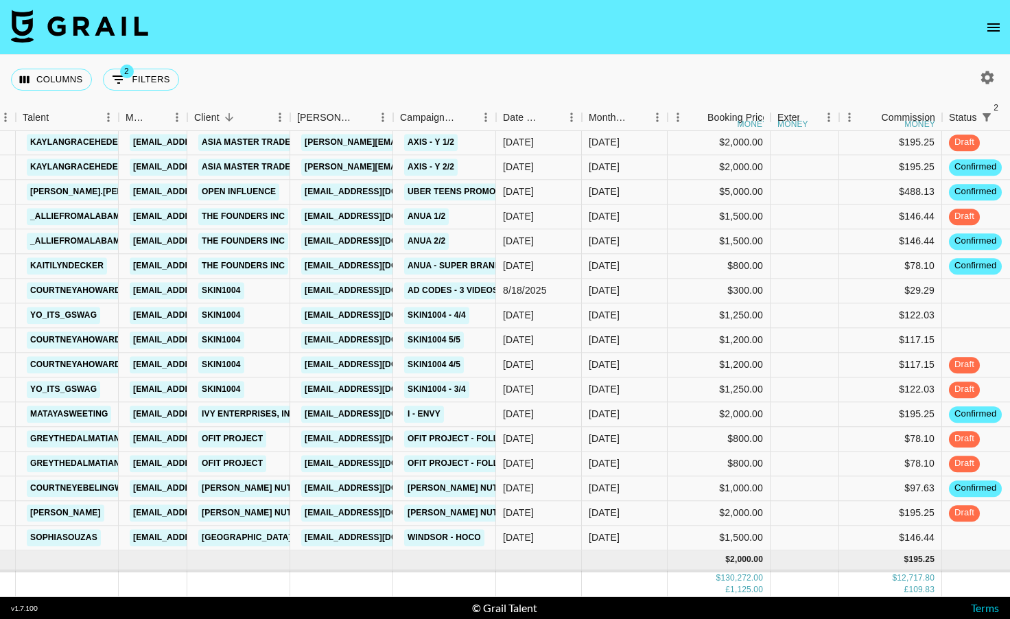
scroll to position [2226, 97]
